Goal: Find specific page/section: Find specific page/section

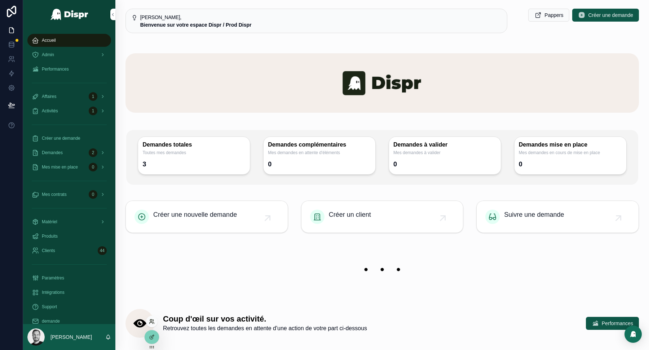
click at [152, 321] on icon at bounding box center [151, 321] width 2 height 2
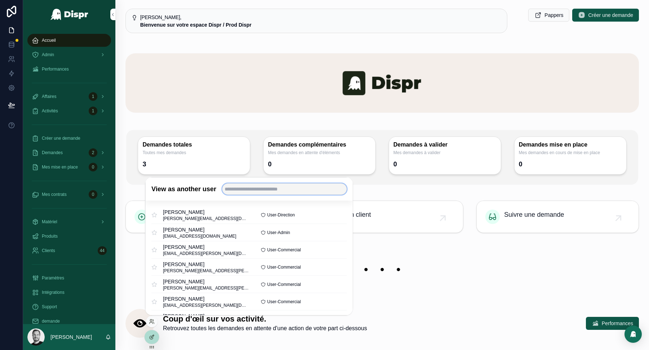
click at [256, 191] on input "text" at bounding box center [284, 189] width 125 height 12
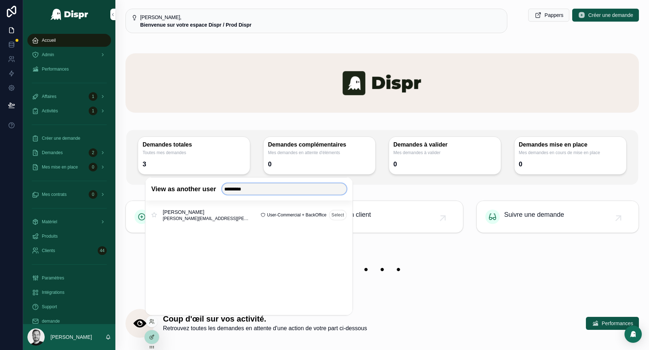
type input "*********"
click at [336, 213] on button "Select" at bounding box center [338, 215] width 18 height 10
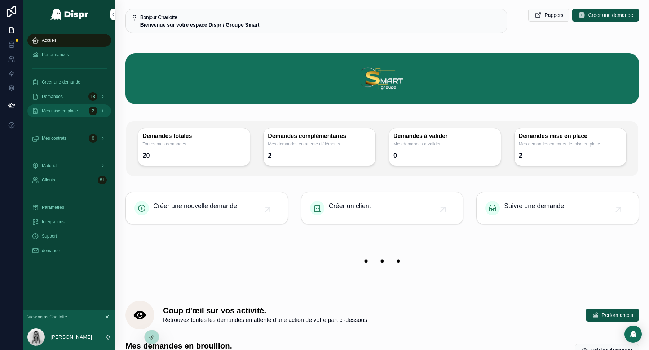
click at [72, 115] on div "Mes mise en place 2" at bounding box center [69, 111] width 75 height 12
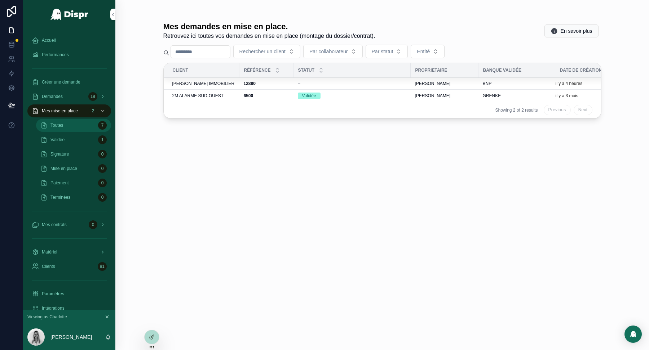
click at [72, 125] on div "Toutes 7" at bounding box center [73, 126] width 66 height 12
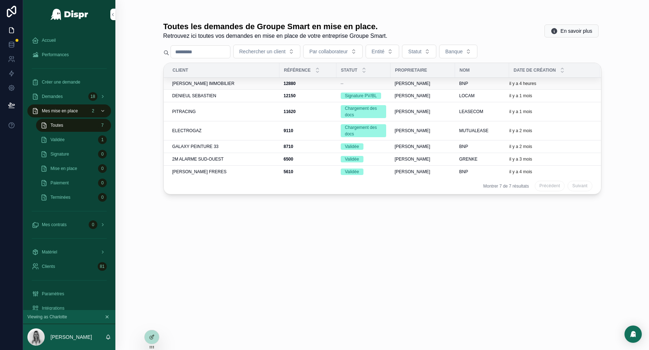
click at [189, 86] on span "[PERSON_NAME] IMMOBILIER" at bounding box center [203, 84] width 62 height 6
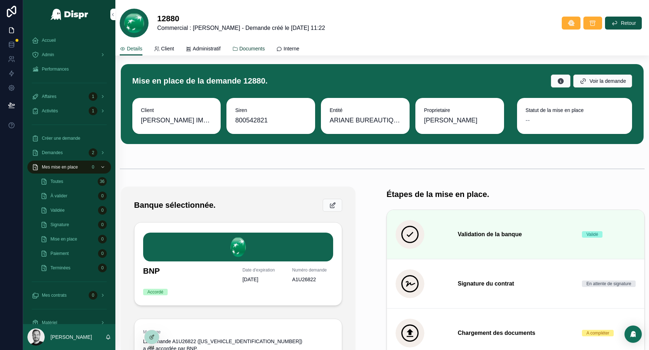
click at [253, 50] on span "Documents" at bounding box center [252, 48] width 26 height 7
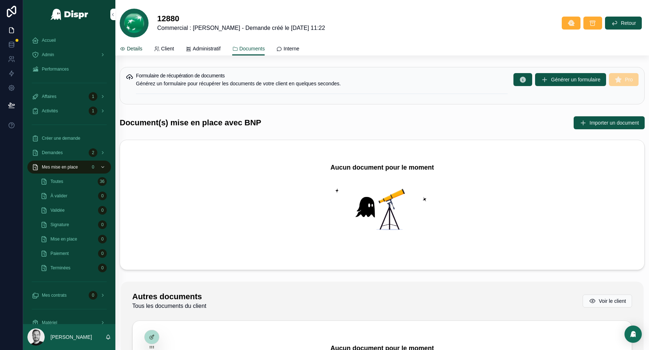
click at [135, 46] on span "Details" at bounding box center [134, 48] width 15 height 7
